Goal: Book appointment/travel/reservation

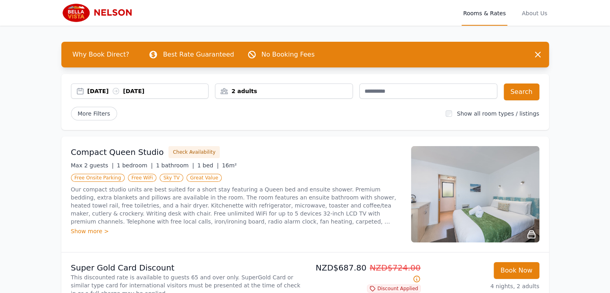
click at [255, 92] on div "2 adults" at bounding box center [283, 91] width 137 height 8
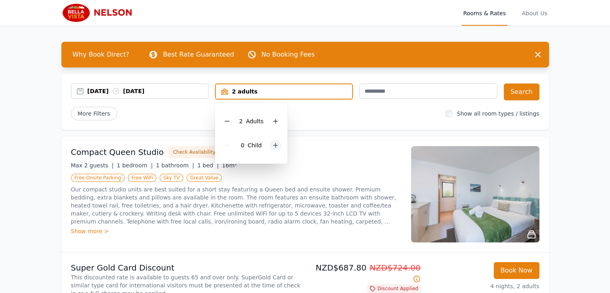
click at [273, 146] on icon at bounding box center [275, 145] width 6 height 6
click at [528, 86] on button "Search" at bounding box center [522, 91] width 36 height 17
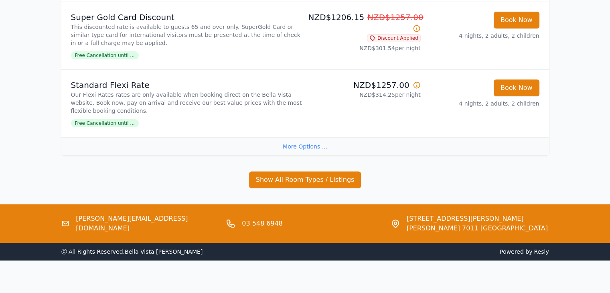
scroll to position [250, 0]
click at [307, 145] on div "More Options ..." at bounding box center [305, 146] width 488 height 18
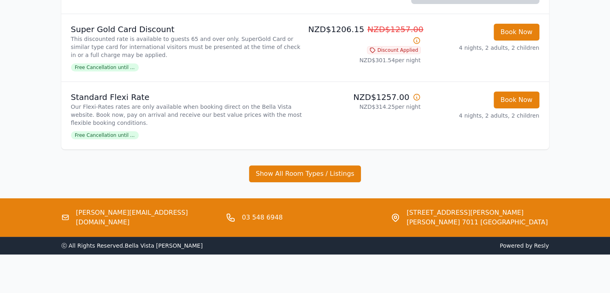
scroll to position [237, 0]
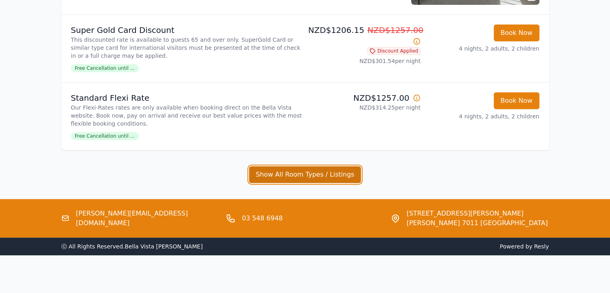
click at [310, 175] on button "Show All Room Types / Listings" at bounding box center [305, 174] width 112 height 17
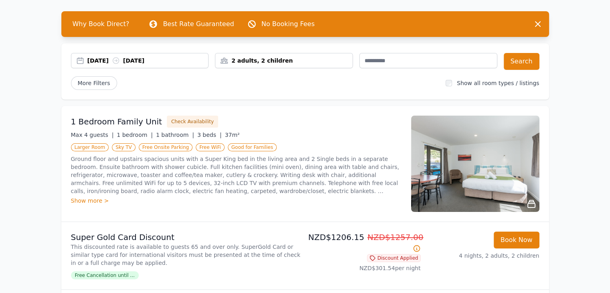
scroll to position [26, 0]
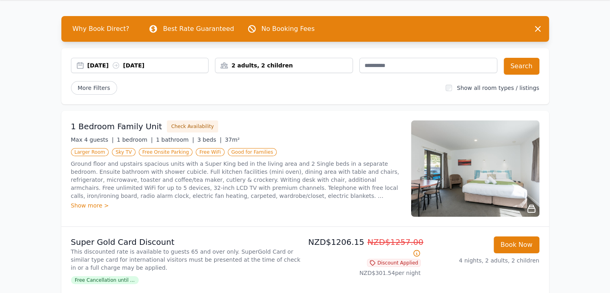
click at [502, 158] on img at bounding box center [475, 168] width 128 height 96
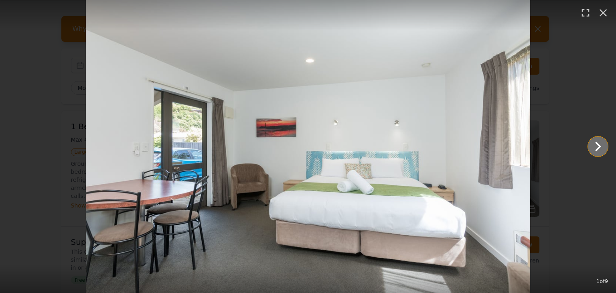
click at [597, 146] on icon "Show slide 2 of 9" at bounding box center [597, 146] width 19 height 19
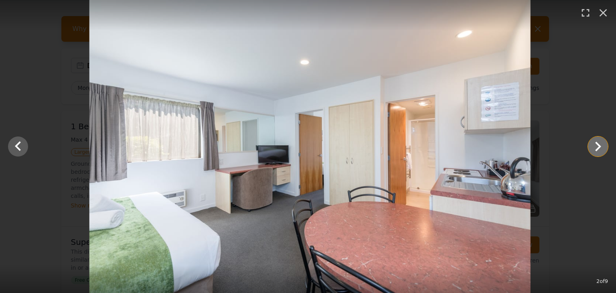
click at [597, 146] on icon "Show slide 3 of 9" at bounding box center [597, 146] width 19 height 19
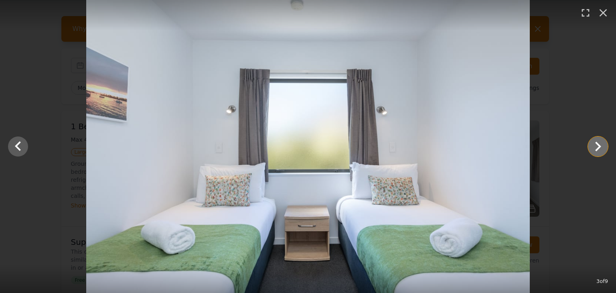
click at [596, 148] on icon "Show slide 4 of 9" at bounding box center [597, 146] width 19 height 19
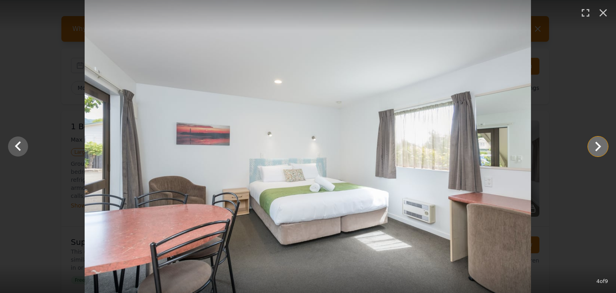
click at [596, 148] on icon "Show slide 5 of 9" at bounding box center [597, 146] width 19 height 19
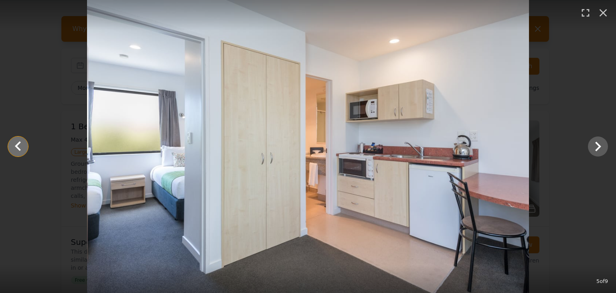
click at [16, 150] on icon "Show slide 4 of 9" at bounding box center [17, 146] width 19 height 19
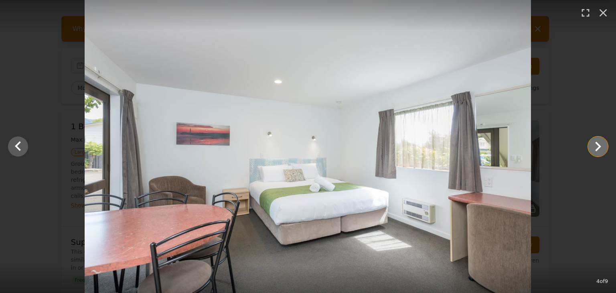
click at [596, 150] on icon "Show slide 5 of 9" at bounding box center [598, 147] width 6 height 10
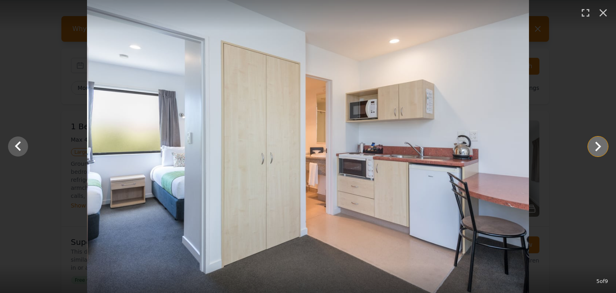
click at [596, 150] on icon "Show slide 6 of 9" at bounding box center [598, 147] width 6 height 10
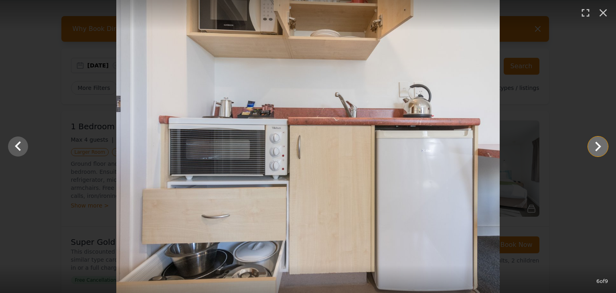
click at [596, 150] on icon "Show slide 7 of 9" at bounding box center [598, 147] width 6 height 10
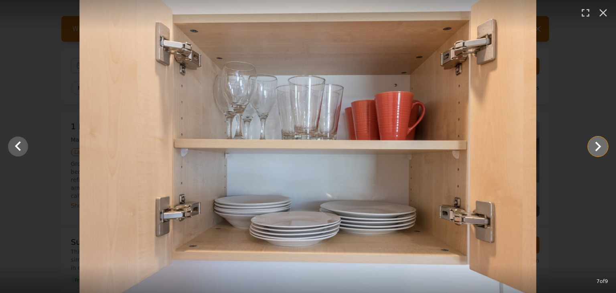
click at [596, 150] on icon "Show slide 8 of 9" at bounding box center [598, 147] width 6 height 10
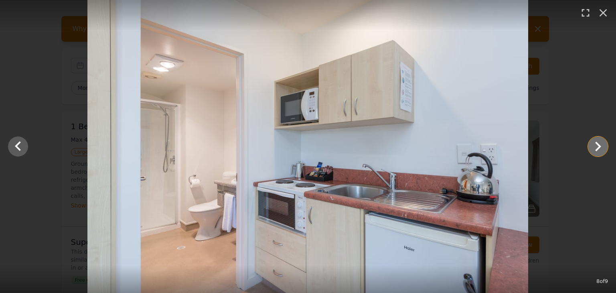
click at [596, 150] on icon "Show slide 9 of 9" at bounding box center [598, 147] width 6 height 10
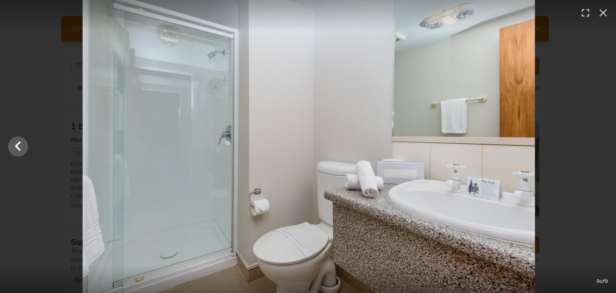
click at [596, 150] on div at bounding box center [309, 146] width 616 height 293
